Goal: Manage account settings

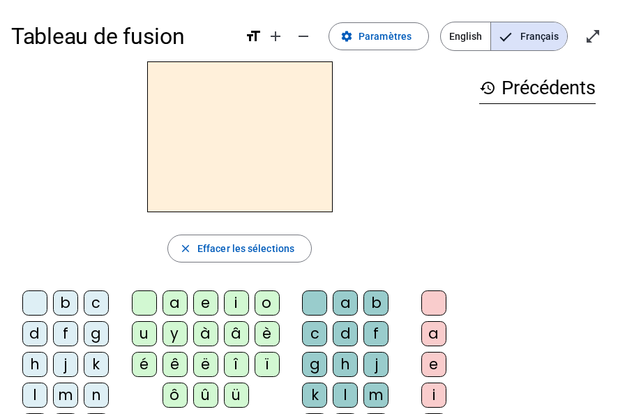
click at [68, 306] on div "b" at bounding box center [65, 302] width 25 height 25
click at [174, 299] on div "a" at bounding box center [175, 302] width 25 height 25
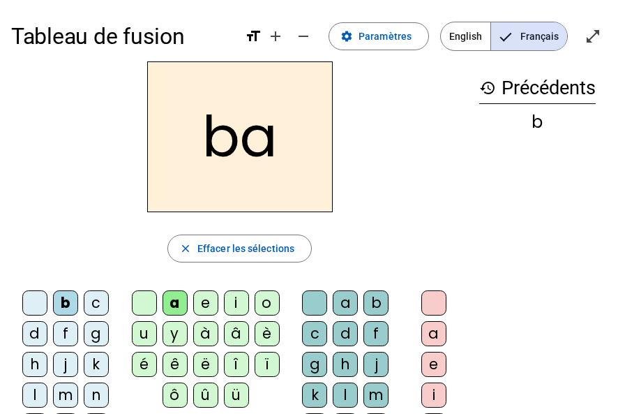
click at [346, 384] on div "l" at bounding box center [345, 394] width 25 height 25
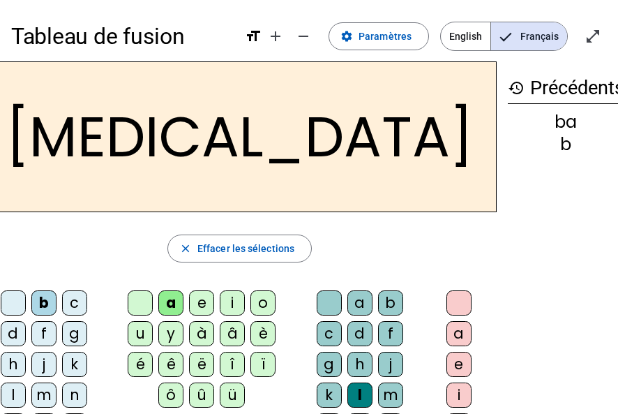
click at [56, 359] on div "j" at bounding box center [43, 364] width 25 height 25
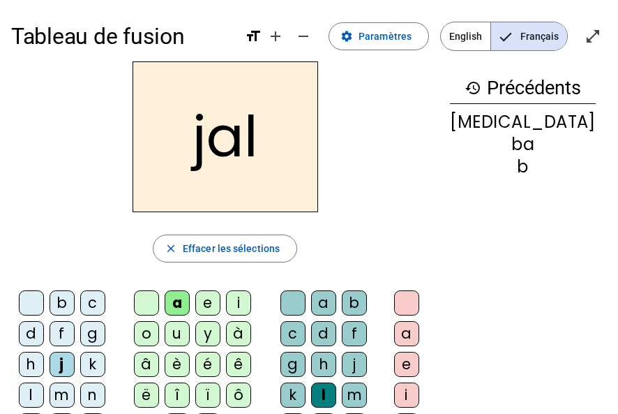
click at [98, 308] on div "c" at bounding box center [92, 302] width 25 height 25
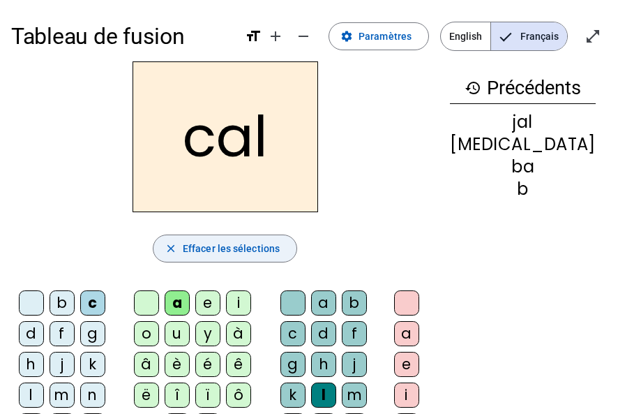
click at [177, 248] on mat-icon "close" at bounding box center [171, 248] width 13 height 13
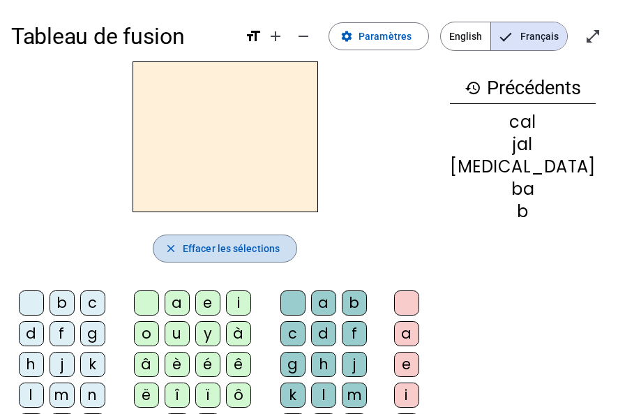
click at [177, 248] on mat-icon "close" at bounding box center [171, 248] width 13 height 13
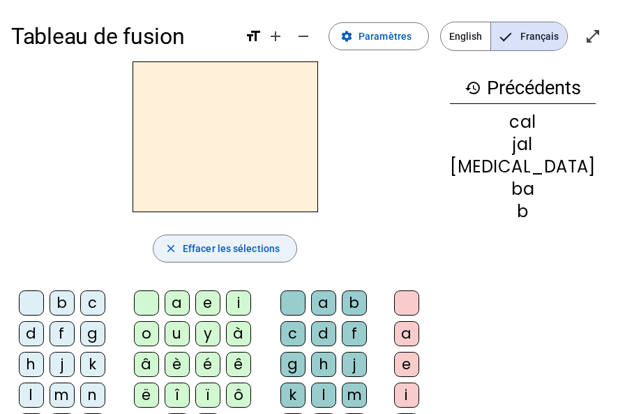
click at [220, 242] on span "Effacer les sélections" at bounding box center [231, 248] width 97 height 17
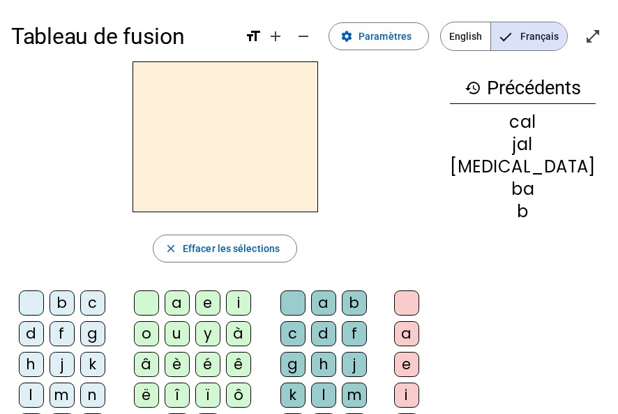
click at [68, 363] on div "j" at bounding box center [62, 364] width 25 height 25
click at [419, 334] on div "a" at bounding box center [406, 333] width 25 height 25
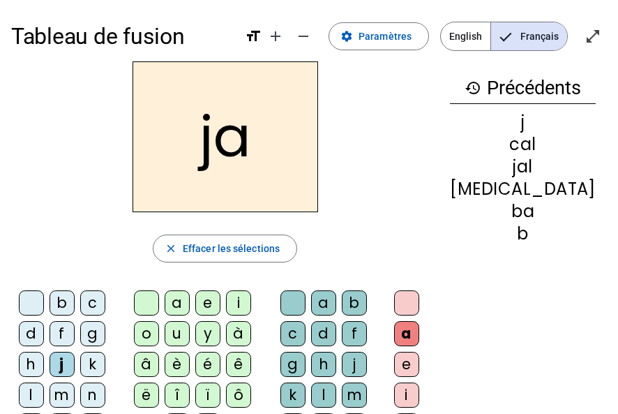
click at [68, 363] on div "j" at bounding box center [62, 364] width 25 height 25
click at [419, 299] on div at bounding box center [406, 302] width 25 height 25
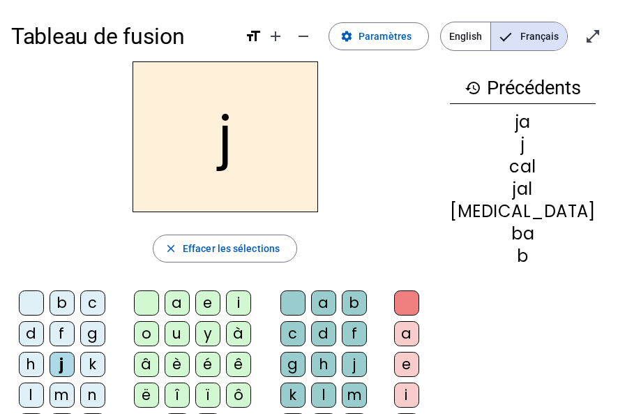
click at [419, 387] on div "i" at bounding box center [406, 394] width 25 height 25
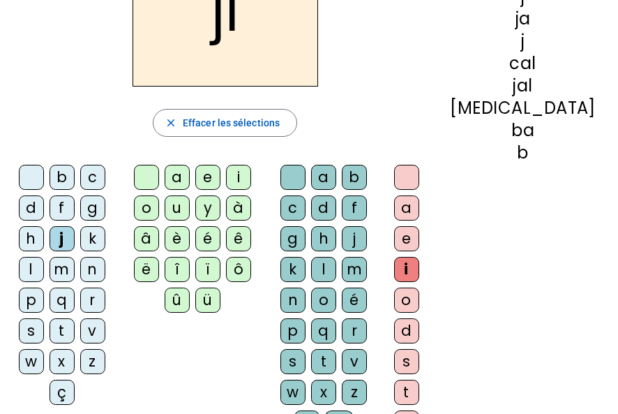
scroll to position [135, 0]
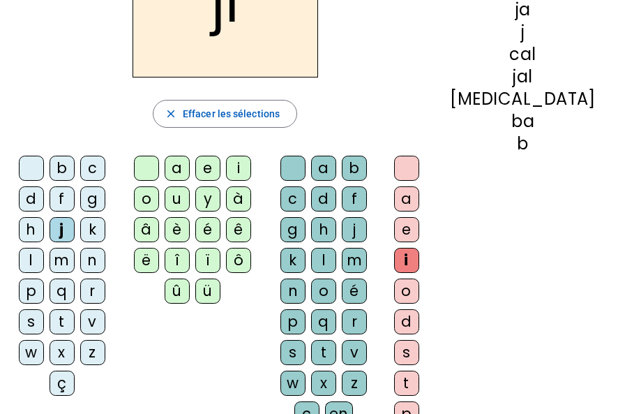
click at [419, 287] on div "o" at bounding box center [406, 290] width 25 height 25
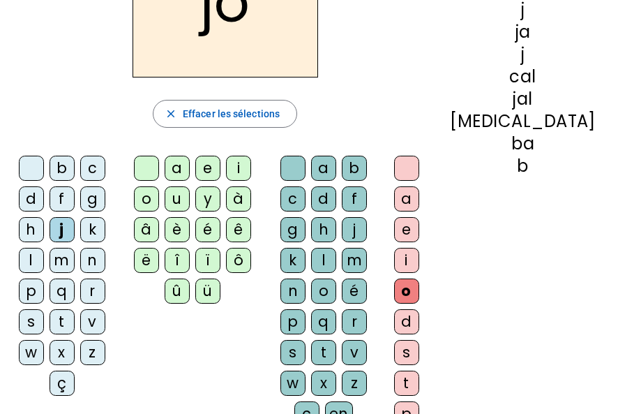
click at [419, 322] on div "d" at bounding box center [406, 321] width 25 height 25
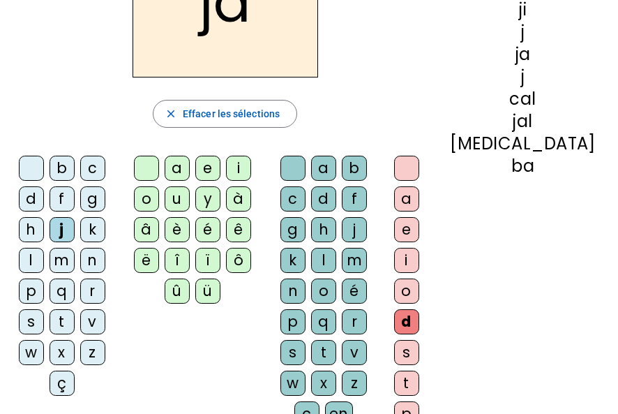
click at [419, 349] on div "s" at bounding box center [406, 352] width 25 height 25
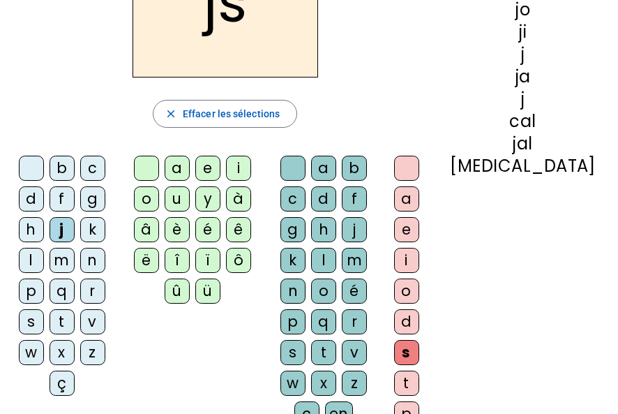
click at [336, 167] on div "a" at bounding box center [323, 168] width 25 height 25
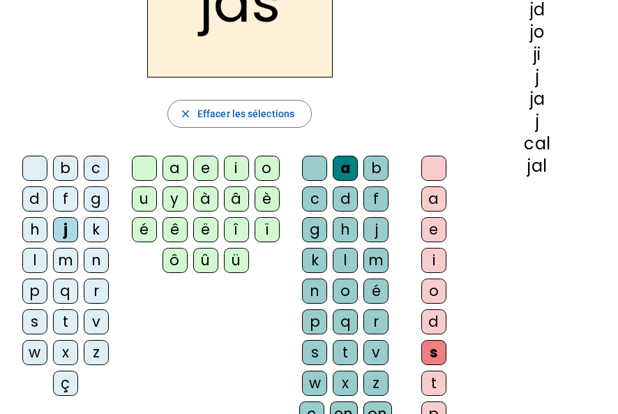
click at [65, 255] on div "m" at bounding box center [65, 260] width 25 height 25
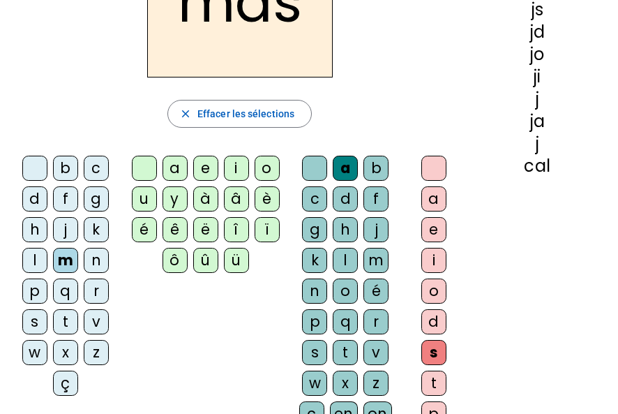
click at [432, 230] on div "e" at bounding box center [433, 229] width 25 height 25
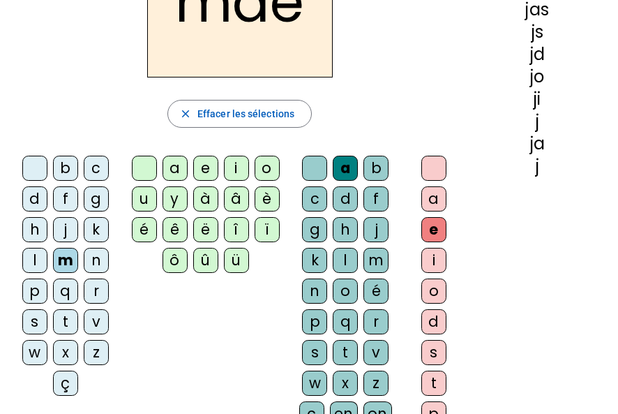
click at [94, 260] on div "n" at bounding box center [96, 260] width 25 height 25
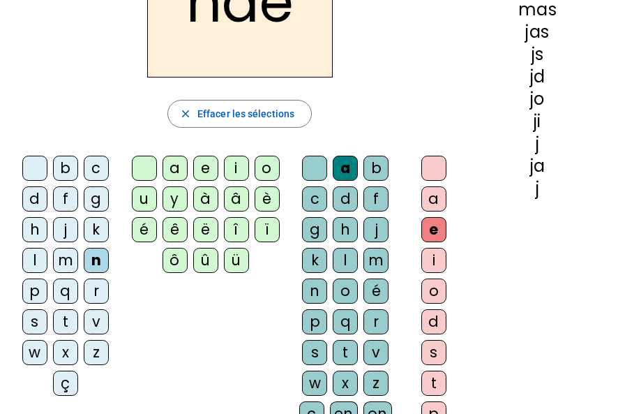
click at [209, 172] on div "e" at bounding box center [205, 168] width 25 height 25
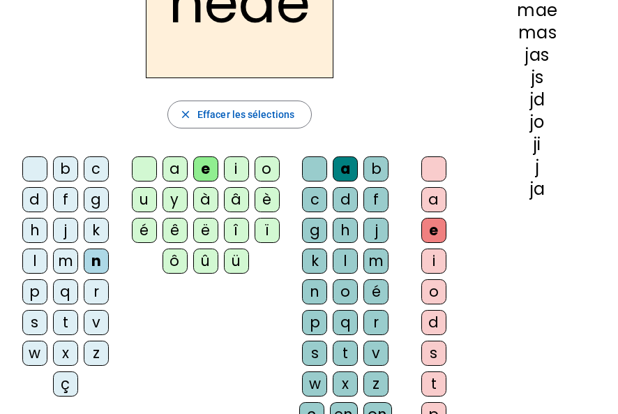
scroll to position [62, 0]
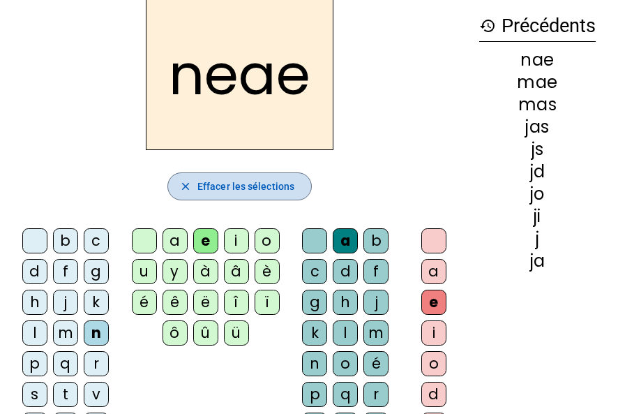
click at [267, 187] on span "Effacer les sélections" at bounding box center [245, 186] width 97 height 17
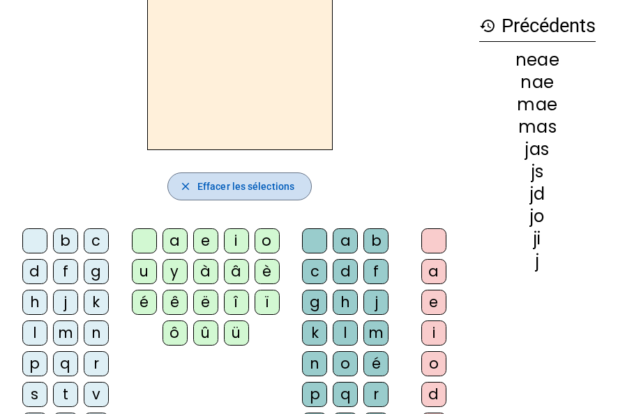
click at [267, 187] on span "Effacer les sélections" at bounding box center [245, 186] width 97 height 17
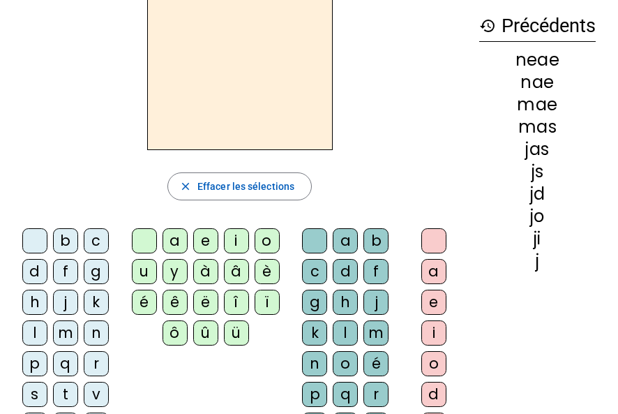
drag, startPoint x: 568, startPoint y: 50, endPoint x: 506, endPoint y: 61, distance: 63.2
click at [506, 61] on div "history Précédents neae nae mae mas jas js jd jo ji j" at bounding box center [537, 320] width 139 height 642
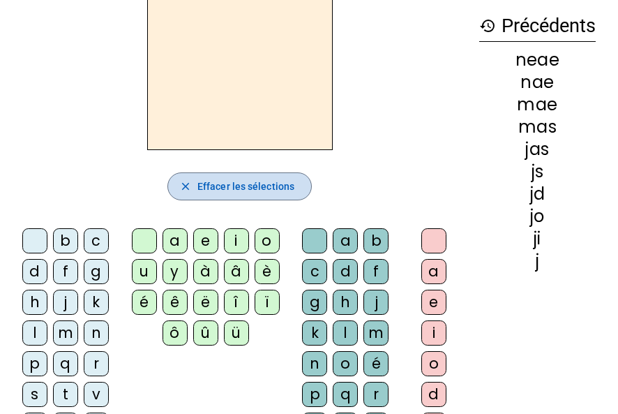
click at [280, 183] on span "Effacer les sélections" at bounding box center [245, 186] width 97 height 17
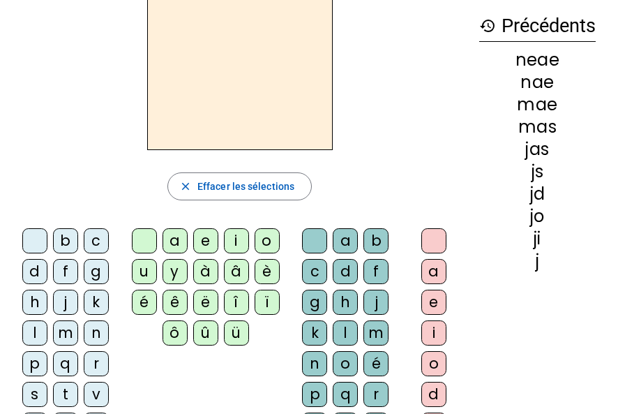
click at [67, 384] on div "t" at bounding box center [65, 394] width 25 height 25
click at [181, 242] on div "a" at bounding box center [175, 240] width 25 height 25
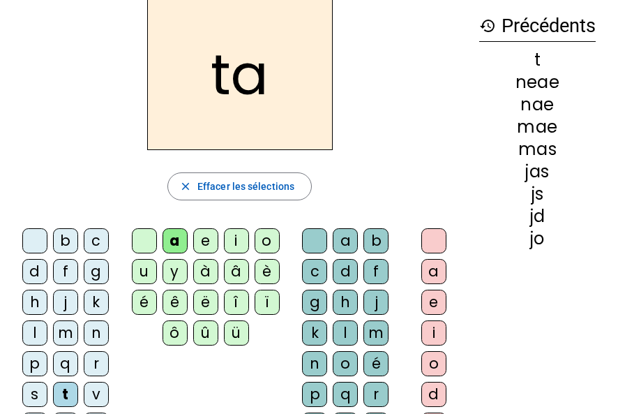
click at [377, 234] on div "b" at bounding box center [375, 240] width 25 height 25
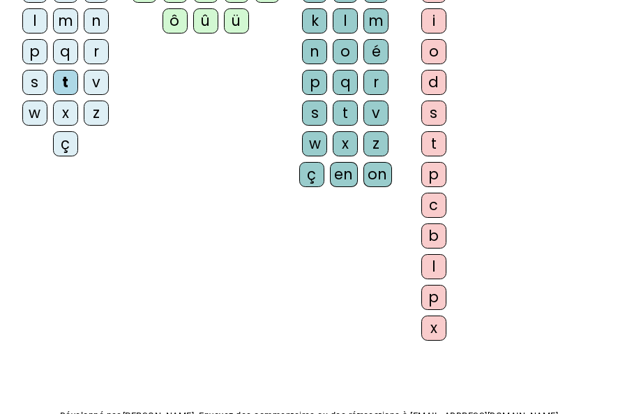
scroll to position [375, 0]
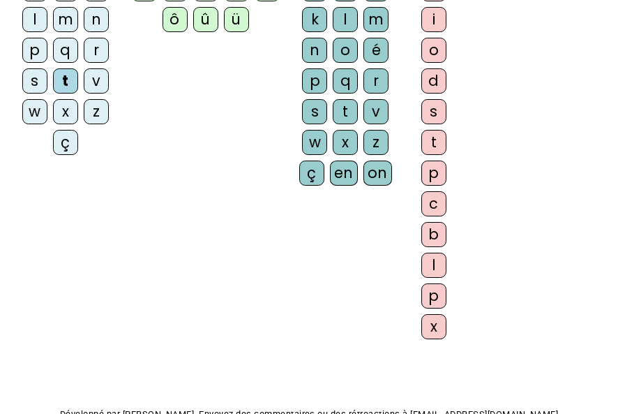
click at [430, 258] on div "l" at bounding box center [433, 265] width 25 height 25
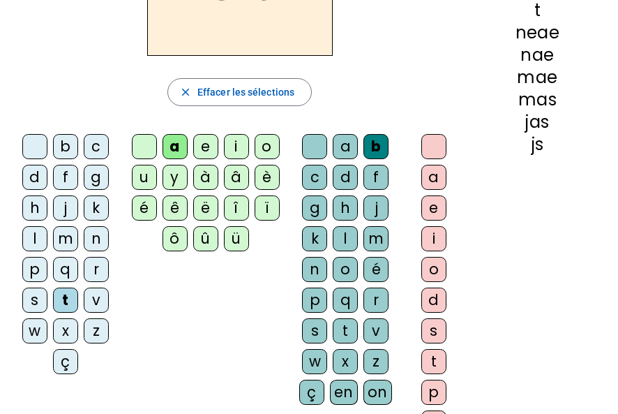
scroll to position [150, 0]
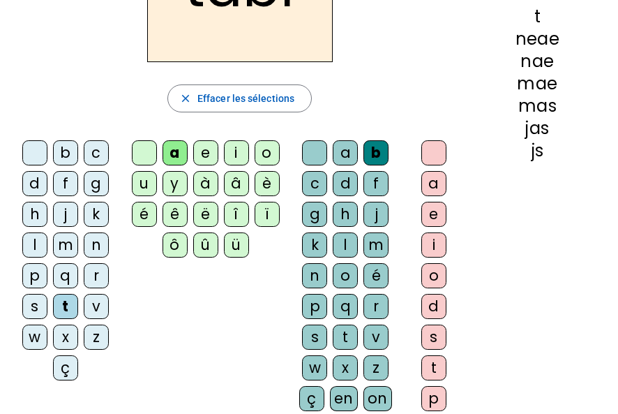
click at [434, 211] on div "e" at bounding box center [433, 214] width 25 height 25
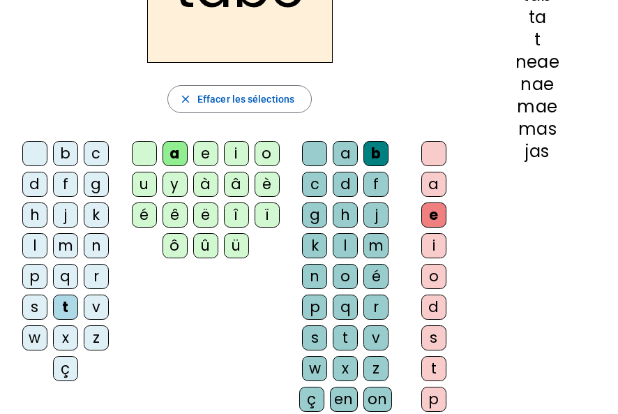
scroll to position [0, 0]
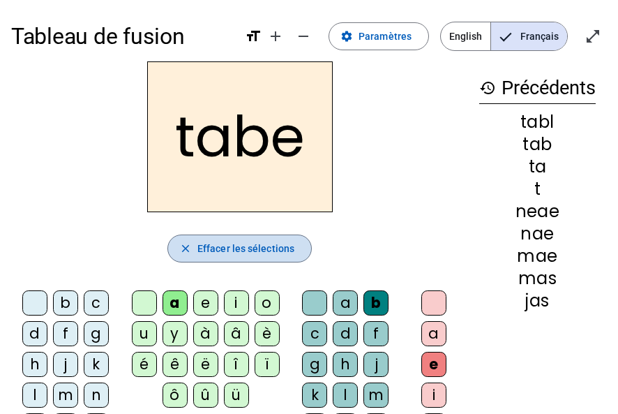
click at [245, 250] on span "Effacer les sélections" at bounding box center [245, 248] width 97 height 17
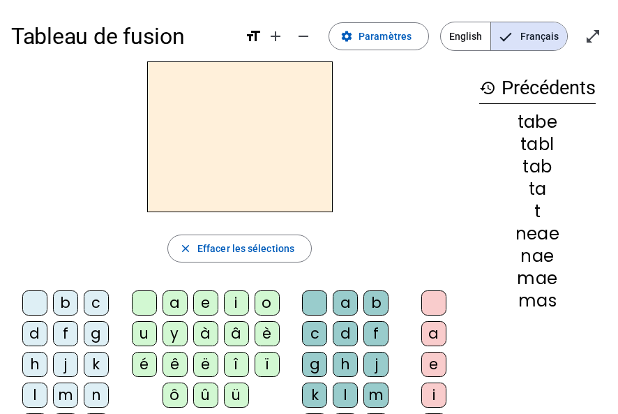
click at [64, 394] on div "m" at bounding box center [65, 394] width 25 height 25
click at [173, 296] on div "a" at bounding box center [175, 302] width 25 height 25
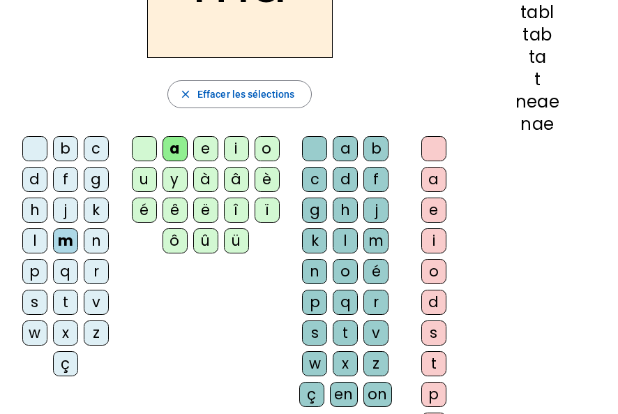
scroll to position [186, 0]
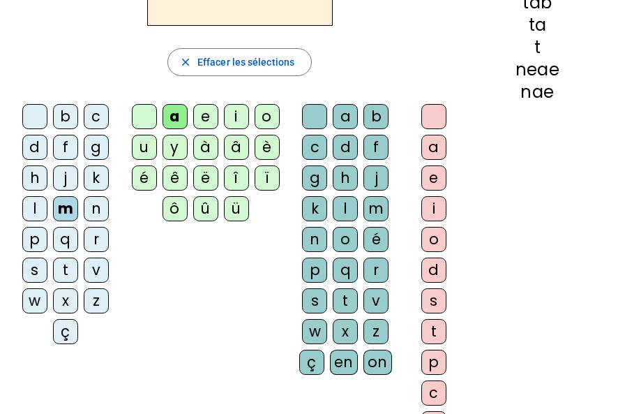
click at [371, 260] on div "r" at bounding box center [375, 269] width 25 height 25
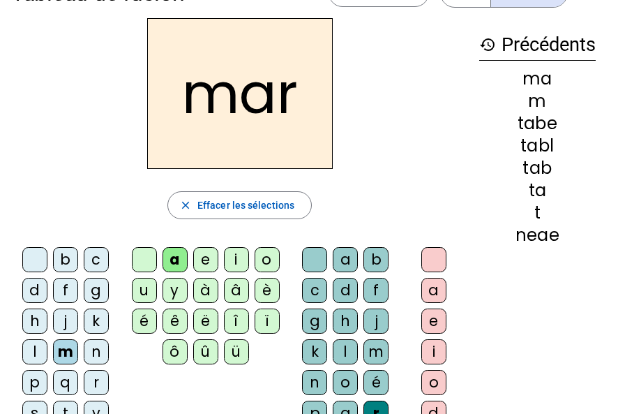
scroll to position [32, 0]
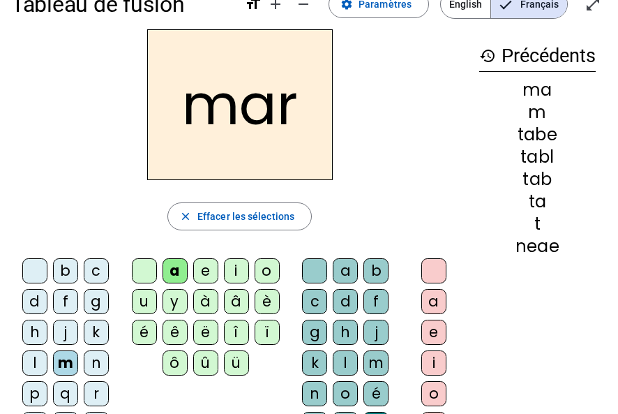
click at [427, 327] on div "e" at bounding box center [433, 331] width 25 height 25
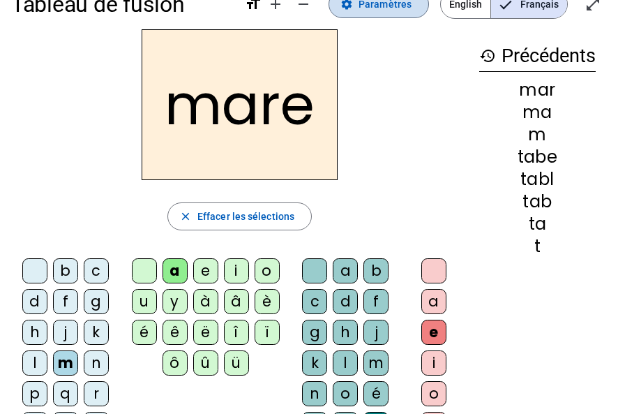
click at [389, 5] on span "Paramètres" at bounding box center [385, 4] width 53 height 17
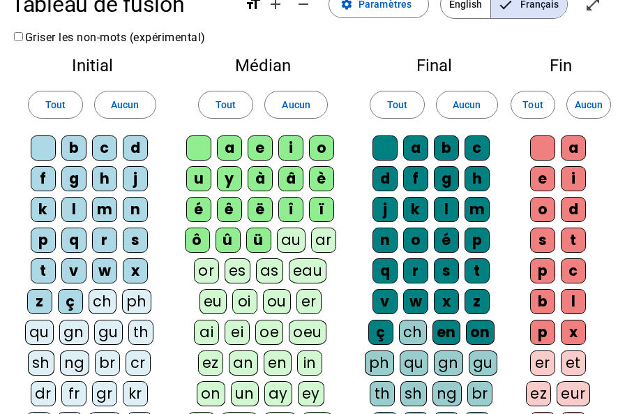
click at [107, 294] on div "ch" at bounding box center [103, 301] width 28 height 25
click at [106, 299] on div "ch" at bounding box center [103, 301] width 28 height 25
click at [133, 301] on div "ph" at bounding box center [136, 301] width 29 height 25
click at [133, 307] on div "ph" at bounding box center [137, 301] width 29 height 25
click at [135, 324] on div "th" at bounding box center [140, 331] width 25 height 25
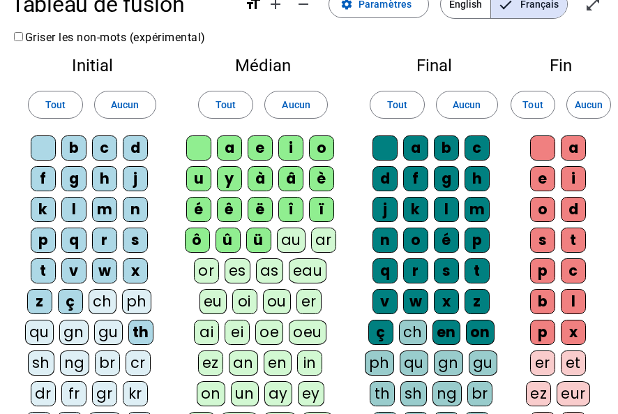
click at [204, 298] on div "eu" at bounding box center [212, 301] width 27 height 25
click at [204, 264] on div "or" at bounding box center [206, 270] width 25 height 25
click at [239, 269] on div "es" at bounding box center [238, 270] width 26 height 25
click at [279, 266] on div "as" at bounding box center [269, 270] width 27 height 25
click at [260, 235] on div "ü" at bounding box center [258, 239] width 25 height 25
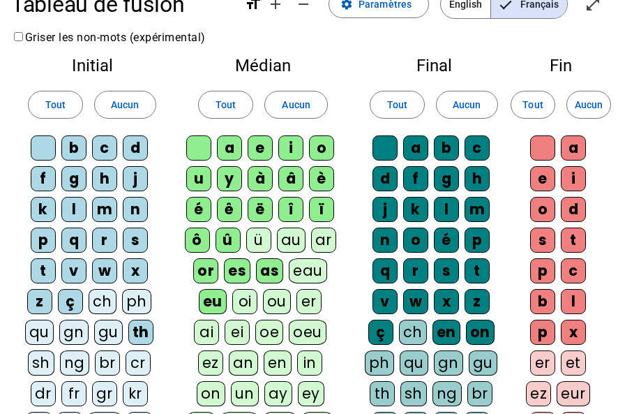
click at [238, 239] on div "û" at bounding box center [228, 239] width 25 height 25
click at [197, 238] on div "ô" at bounding box center [197, 239] width 25 height 25
click at [260, 212] on div "ë" at bounding box center [260, 209] width 25 height 25
click at [324, 206] on div "ï" at bounding box center [321, 209] width 25 height 25
click at [290, 201] on div "î" at bounding box center [290, 209] width 25 height 25
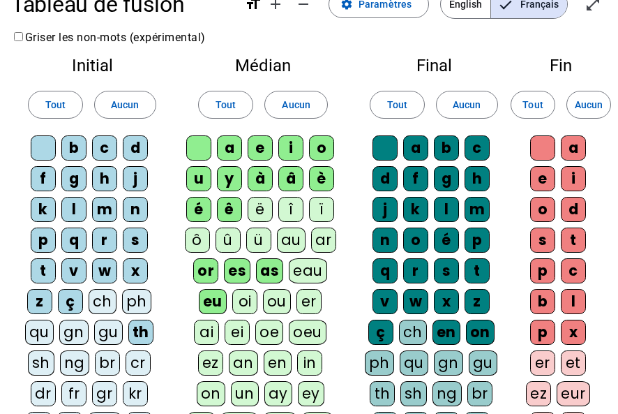
click at [285, 176] on div "â" at bounding box center [290, 178] width 25 height 25
click at [239, 273] on div "es" at bounding box center [237, 270] width 27 height 25
click at [275, 270] on div "as" at bounding box center [269, 270] width 27 height 25
click at [202, 303] on div "eu" at bounding box center [213, 301] width 28 height 25
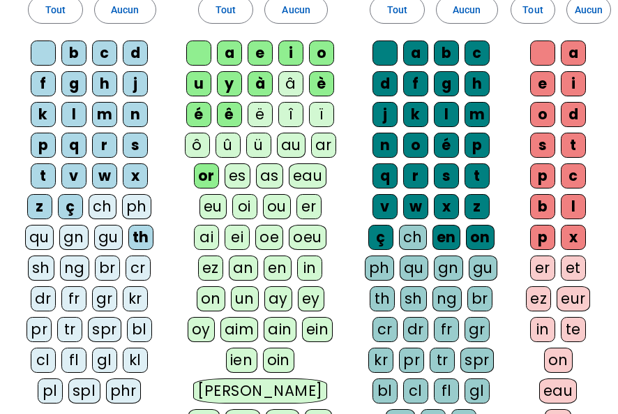
scroll to position [128, 0]
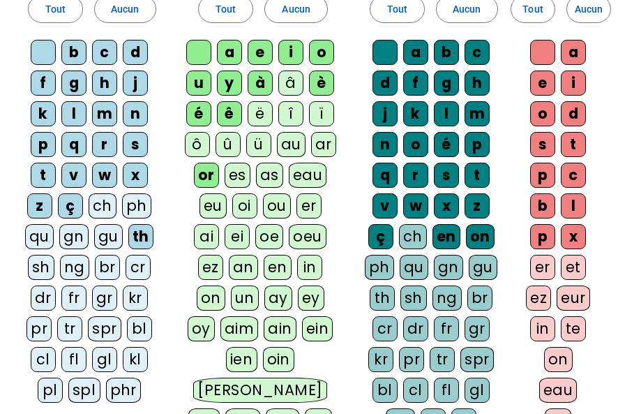
click at [262, 109] on div "ë" at bounding box center [260, 113] width 25 height 25
click at [259, 140] on div "ü" at bounding box center [258, 144] width 25 height 25
click at [292, 146] on div "au" at bounding box center [291, 144] width 29 height 25
click at [313, 171] on div "eau" at bounding box center [308, 175] width 38 height 25
click at [219, 224] on div "ai" at bounding box center [206, 236] width 25 height 25
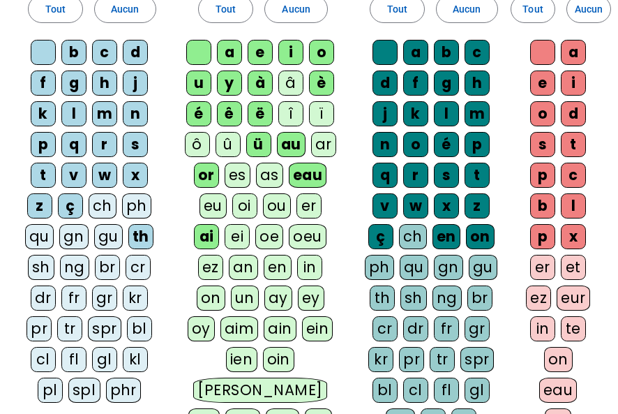
click at [296, 201] on div "er" at bounding box center [308, 205] width 25 height 25
click at [263, 204] on div "ou" at bounding box center [277, 205] width 28 height 25
click at [234, 206] on div "oi" at bounding box center [244, 205] width 25 height 25
click at [199, 203] on div "eu" at bounding box center [212, 205] width 27 height 25
click at [225, 227] on div "ei" at bounding box center [237, 236] width 25 height 25
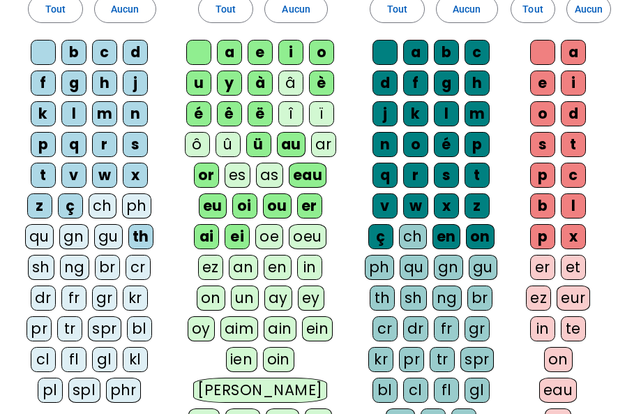
click at [255, 233] on div "oe" at bounding box center [269, 236] width 28 height 25
click at [289, 232] on div "oeu" at bounding box center [308, 236] width 38 height 25
click at [223, 255] on div "ez" at bounding box center [210, 267] width 25 height 25
click at [225, 285] on div "on" at bounding box center [211, 297] width 29 height 25
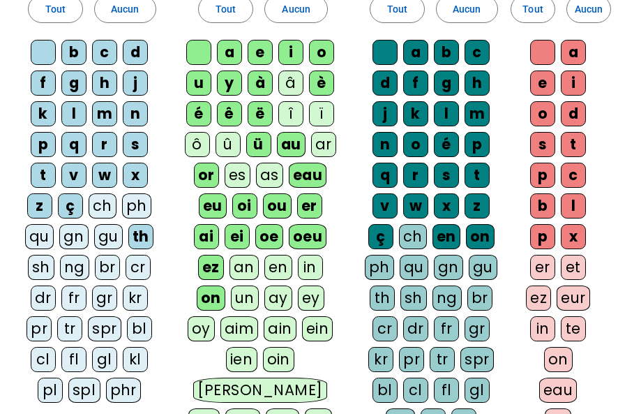
drag, startPoint x: 271, startPoint y: 261, endPoint x: 264, endPoint y: 262, distance: 7.0
click at [298, 261] on div "in" at bounding box center [310, 267] width 25 height 25
click at [264, 265] on div "en" at bounding box center [278, 267] width 28 height 25
drag, startPoint x: 216, startPoint y: 262, endPoint x: 212, endPoint y: 277, distance: 15.9
click at [229, 262] on div "an" at bounding box center [243, 267] width 29 height 25
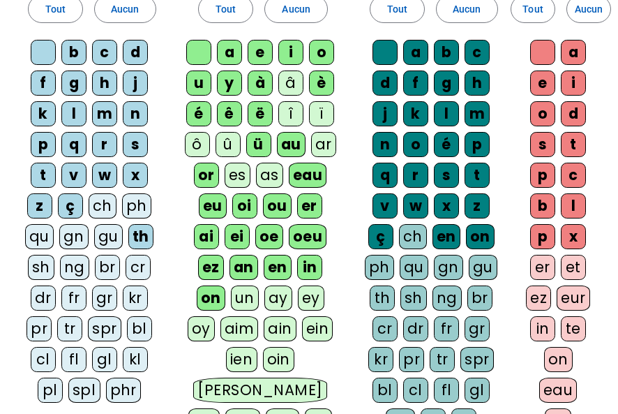
click at [231, 285] on div "un" at bounding box center [245, 297] width 28 height 25
click at [264, 291] on div "ay" at bounding box center [278, 297] width 28 height 25
click at [298, 293] on div "ey" at bounding box center [311, 297] width 27 height 25
click at [215, 316] on div "oy" at bounding box center [201, 328] width 27 height 25
click at [257, 347] on div "ien" at bounding box center [241, 359] width 31 height 25
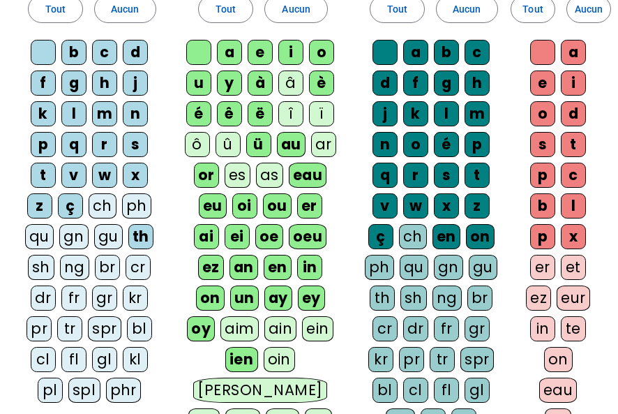
click at [302, 324] on div "ein" at bounding box center [317, 328] width 31 height 25
click at [264, 322] on div "ain" at bounding box center [280, 328] width 33 height 25
click at [220, 324] on div "aim" at bounding box center [239, 328] width 38 height 25
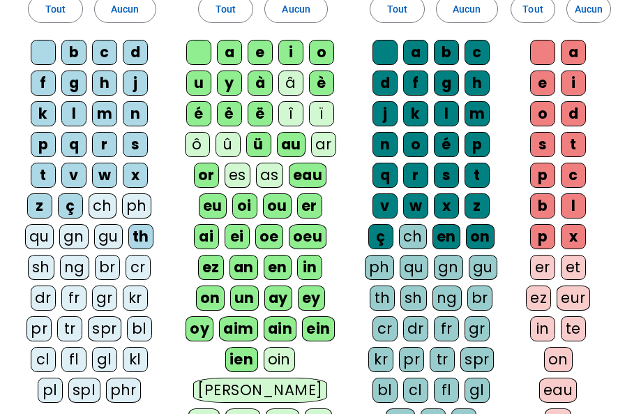
click at [264, 355] on div "oin" at bounding box center [280, 359] width 32 height 25
click at [237, 377] on div "[PERSON_NAME]" at bounding box center [259, 389] width 133 height 25
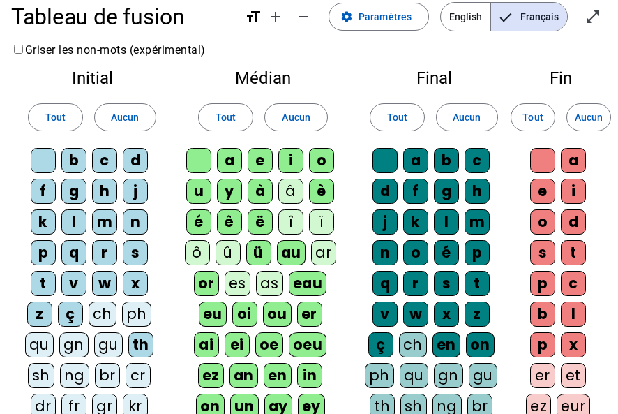
scroll to position [0, 0]
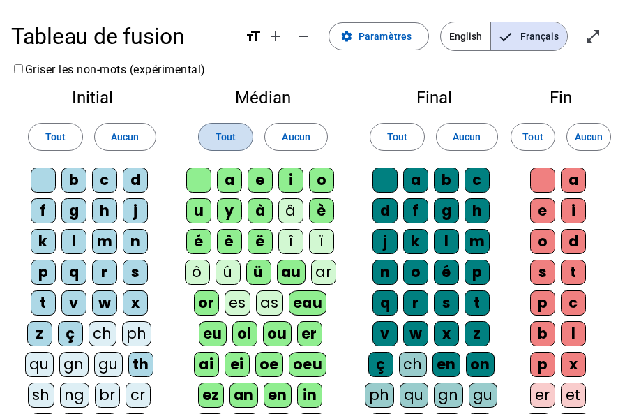
click at [225, 137] on span "Tout" at bounding box center [226, 136] width 20 height 17
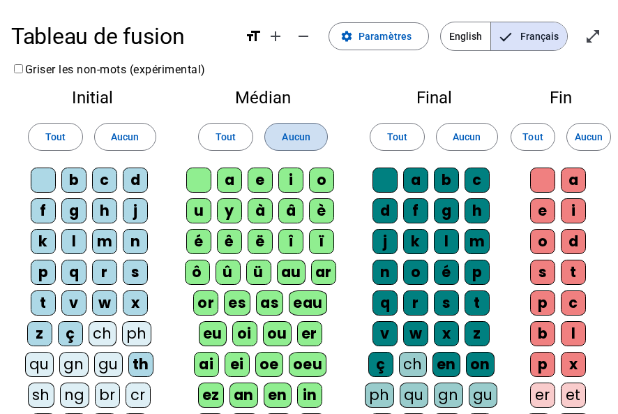
click at [282, 138] on span "Aucun" at bounding box center [296, 136] width 28 height 17
